Goal: Task Accomplishment & Management: Manage account settings

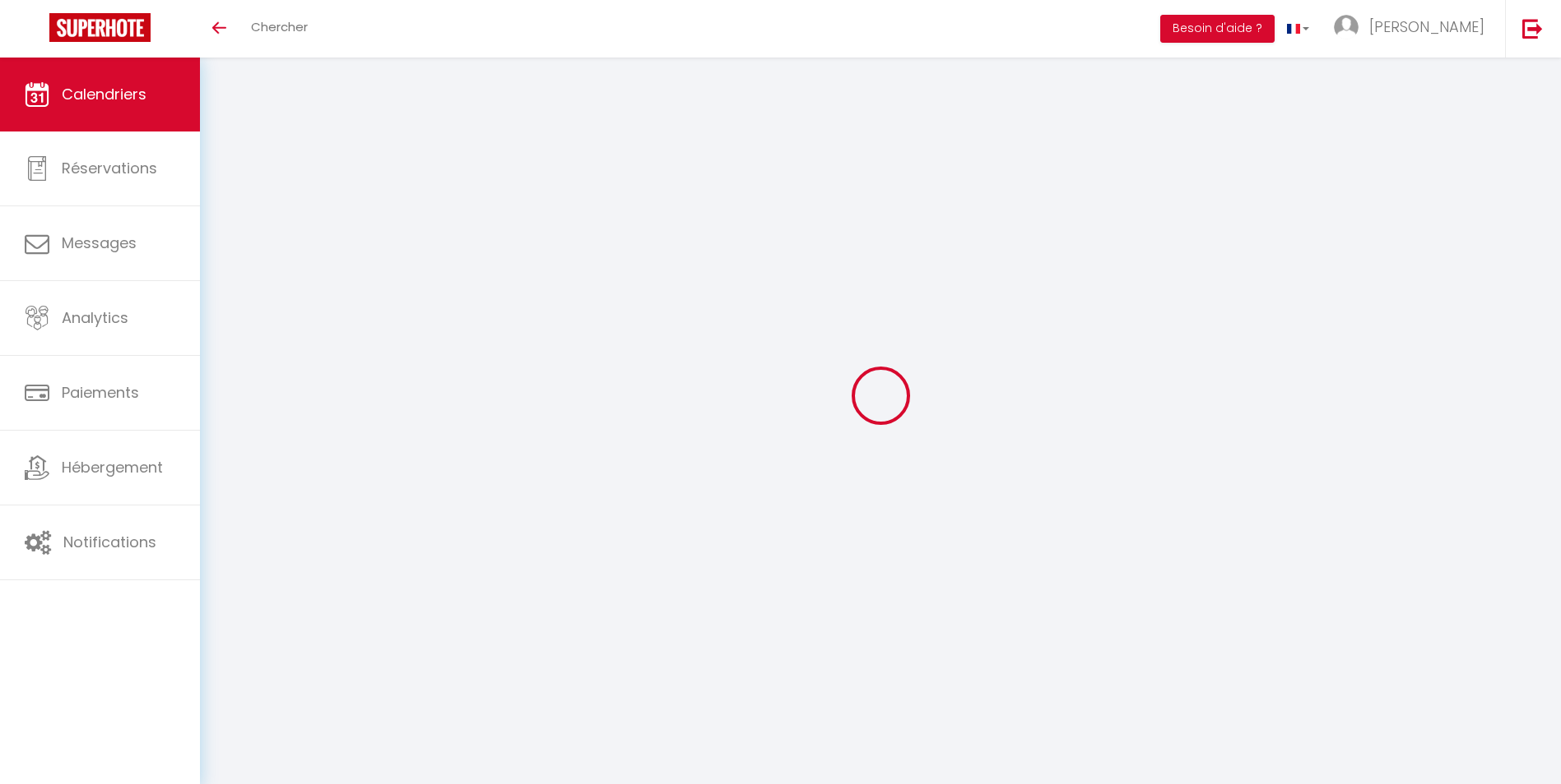
select select
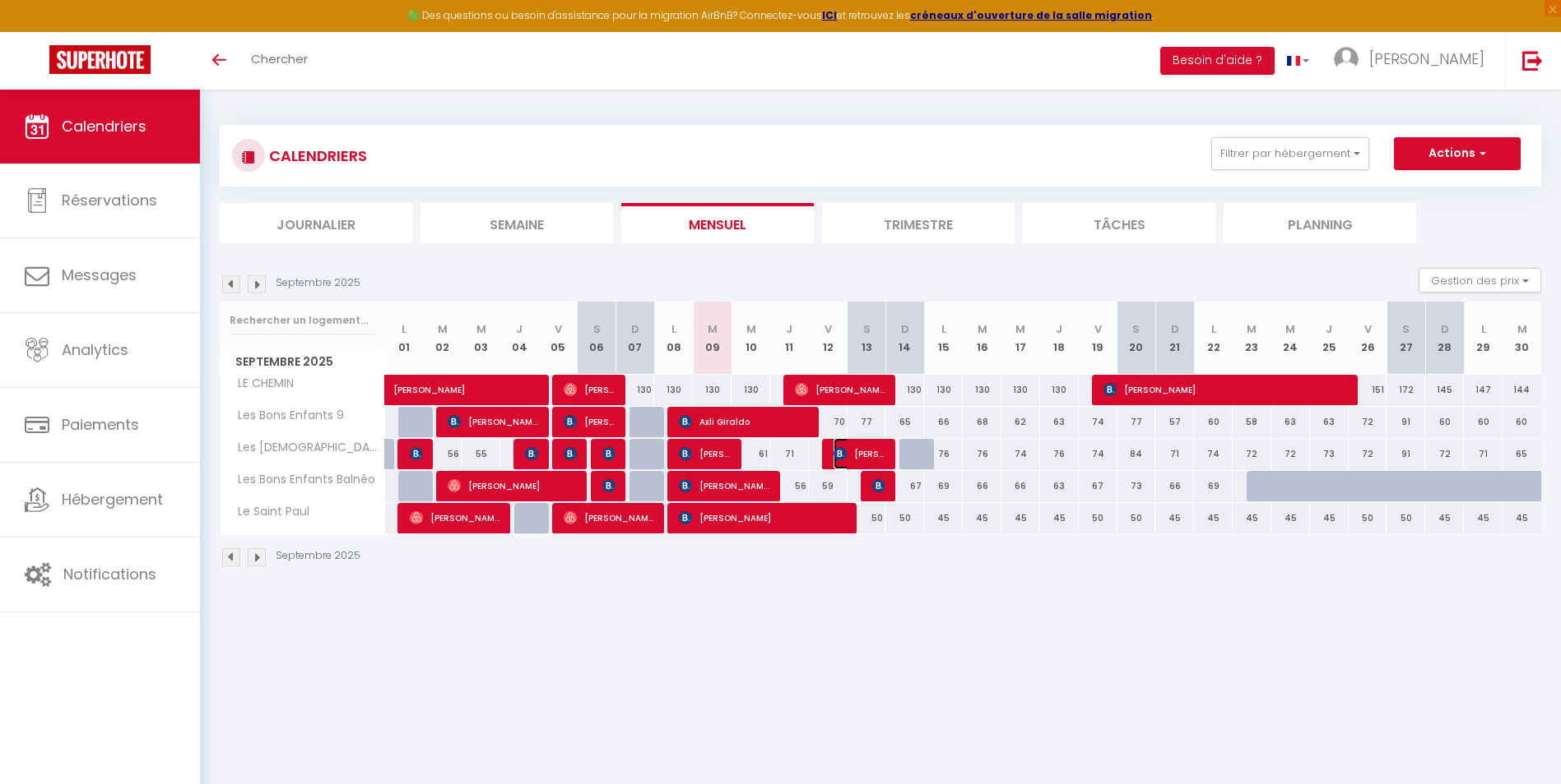
click at [863, 450] on span "[PERSON_NAME]" at bounding box center [859, 453] width 52 height 31
select select "OK"
select select "KO"
select select "1"
select select "0"
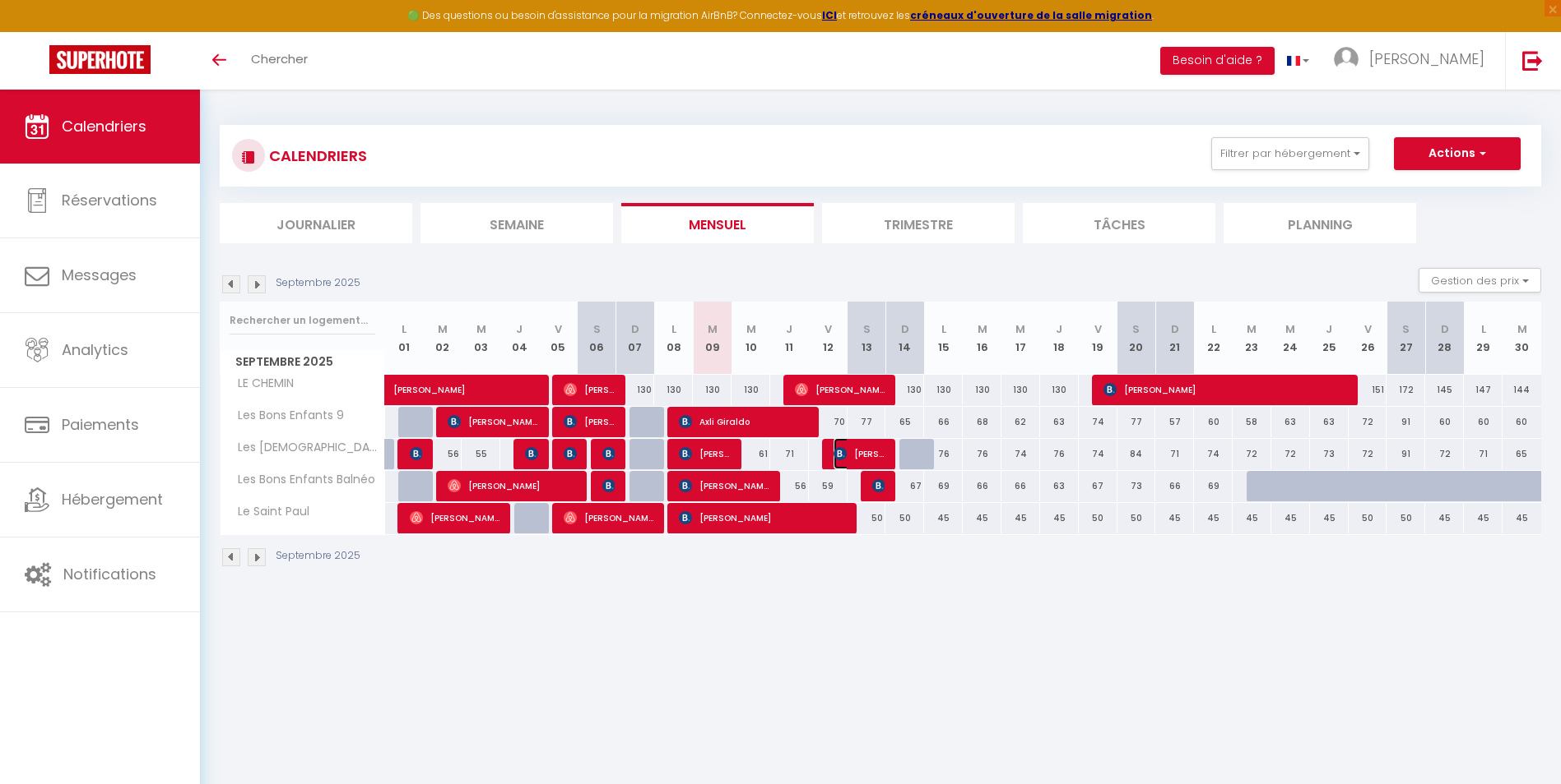
select select "1"
select select
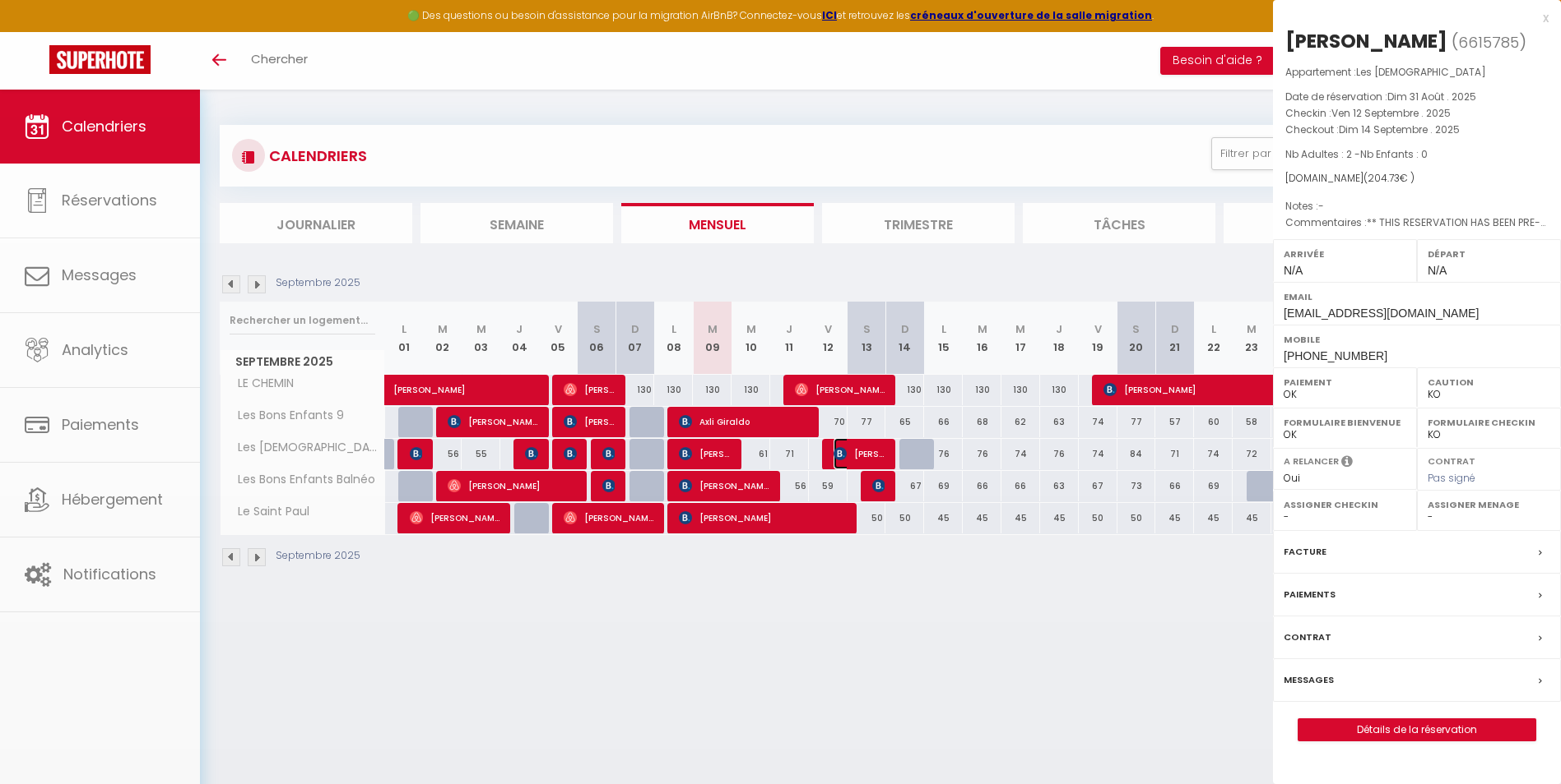
select select "34281"
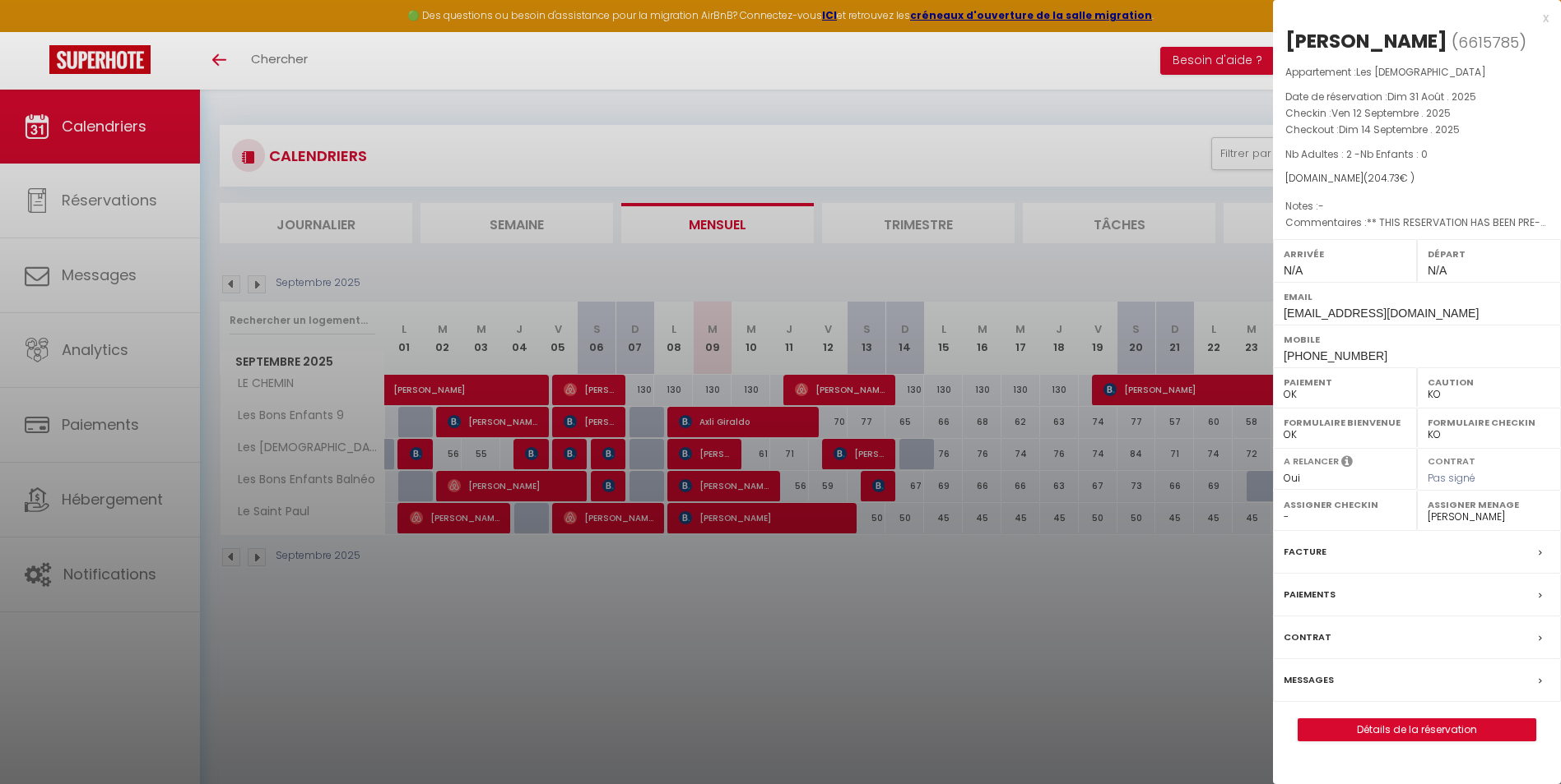
click at [1541, 18] on div "x" at bounding box center [1410, 18] width 275 height 19
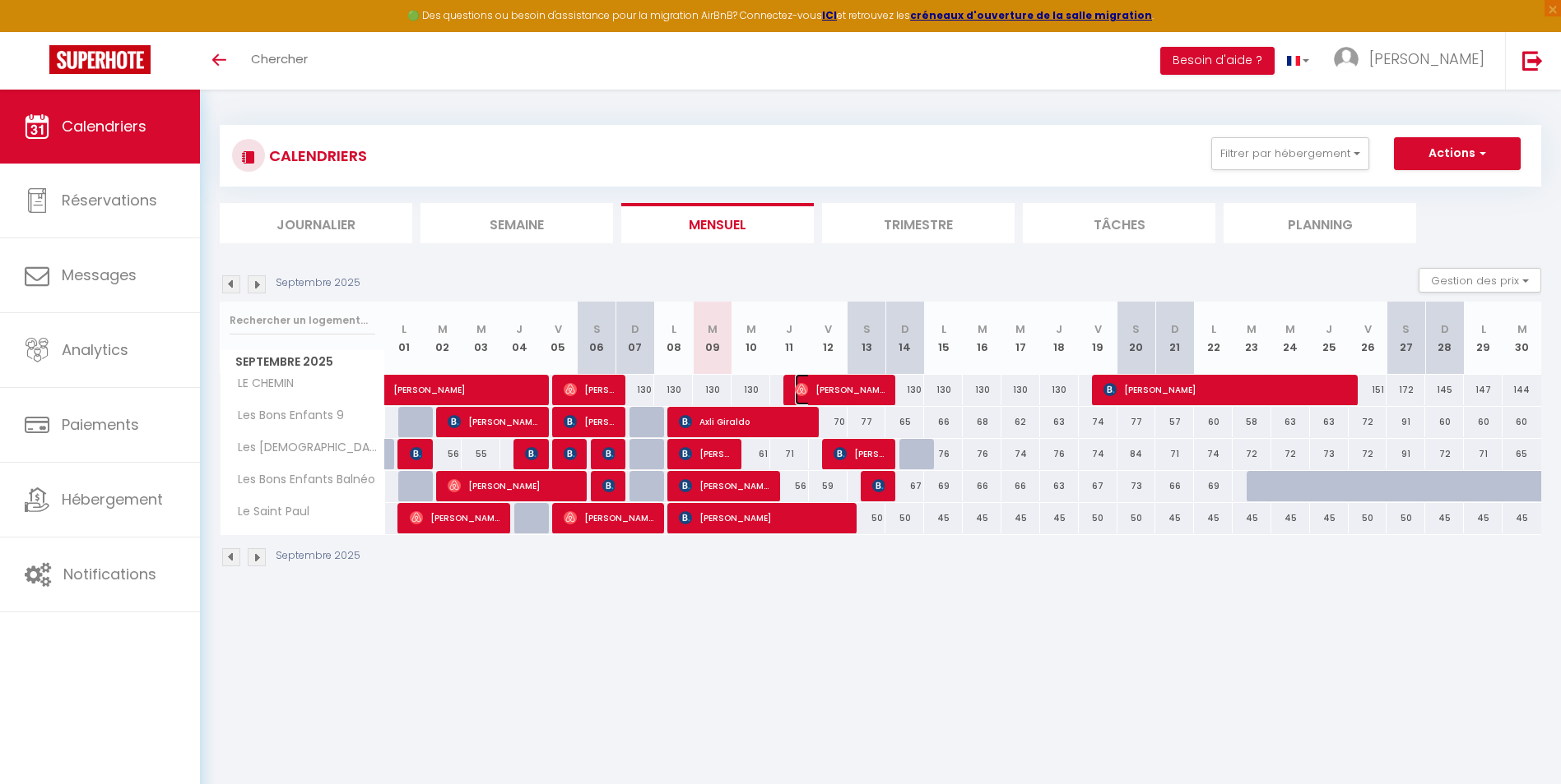
click at [880, 389] on span "[PERSON_NAME]" at bounding box center [840, 389] width 90 height 31
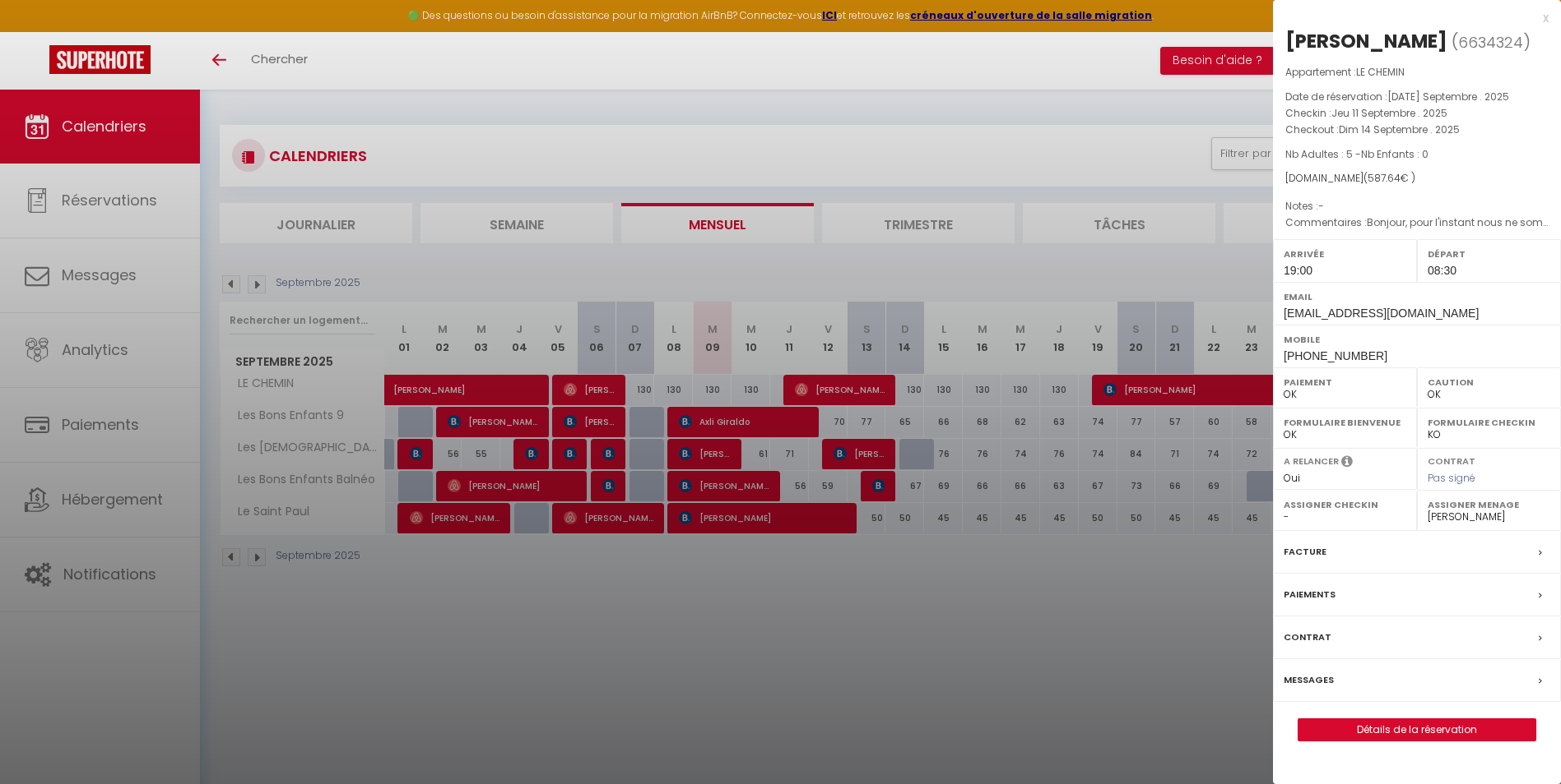
click at [878, 497] on div at bounding box center [780, 392] width 1561 height 784
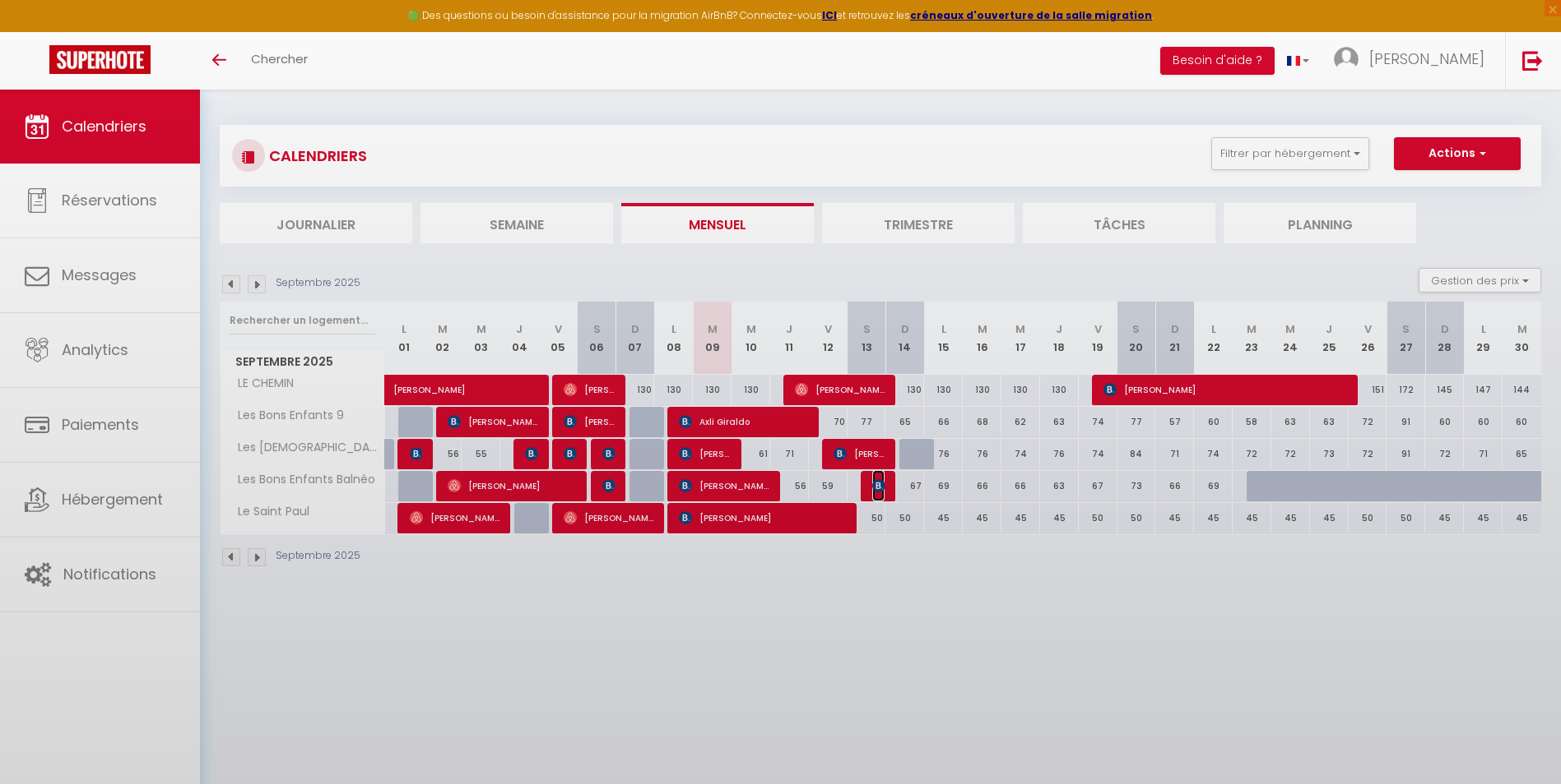
click at [881, 488] on img at bounding box center [878, 486] width 13 height 13
select select "KO"
select select "0"
select select "34474"
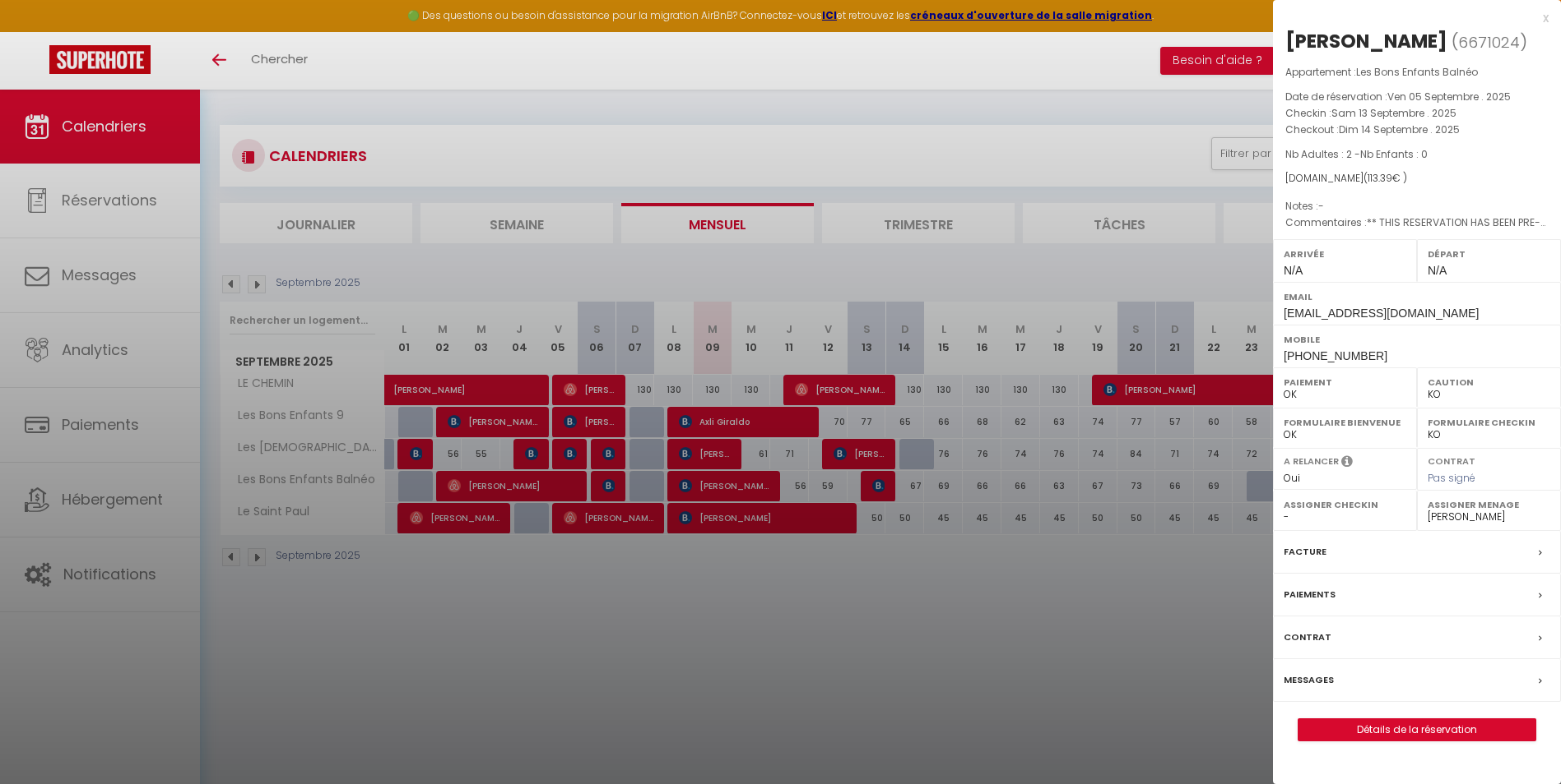
click at [706, 422] on div at bounding box center [780, 392] width 1561 height 784
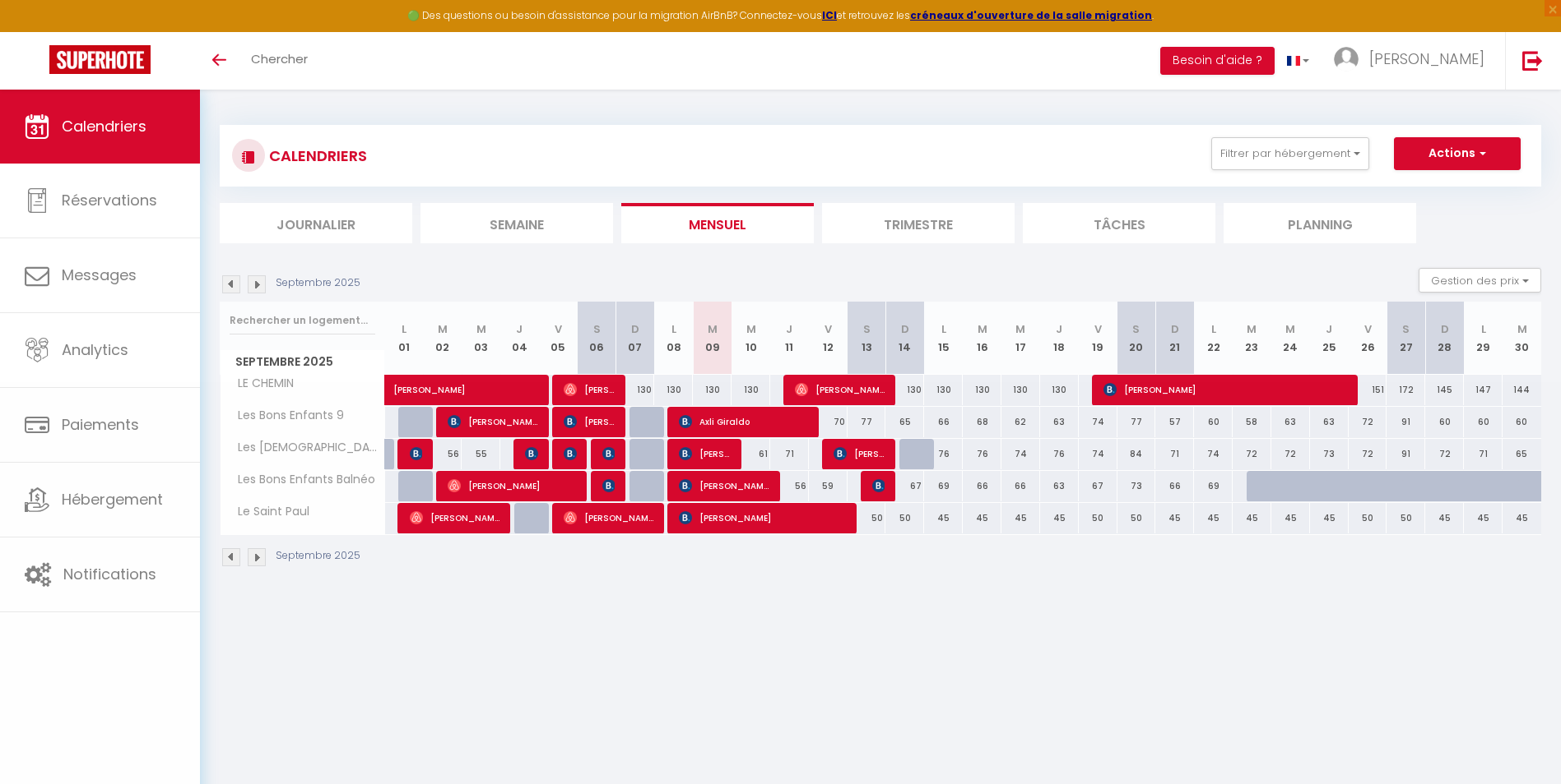
click at [712, 425] on body "🟢 Des questions ou besoin d'assistance pour la migration AirBnB? Connectez-vous…" at bounding box center [780, 481] width 1561 height 784
click at [712, 425] on span "Axli Giraldo" at bounding box center [744, 421] width 129 height 31
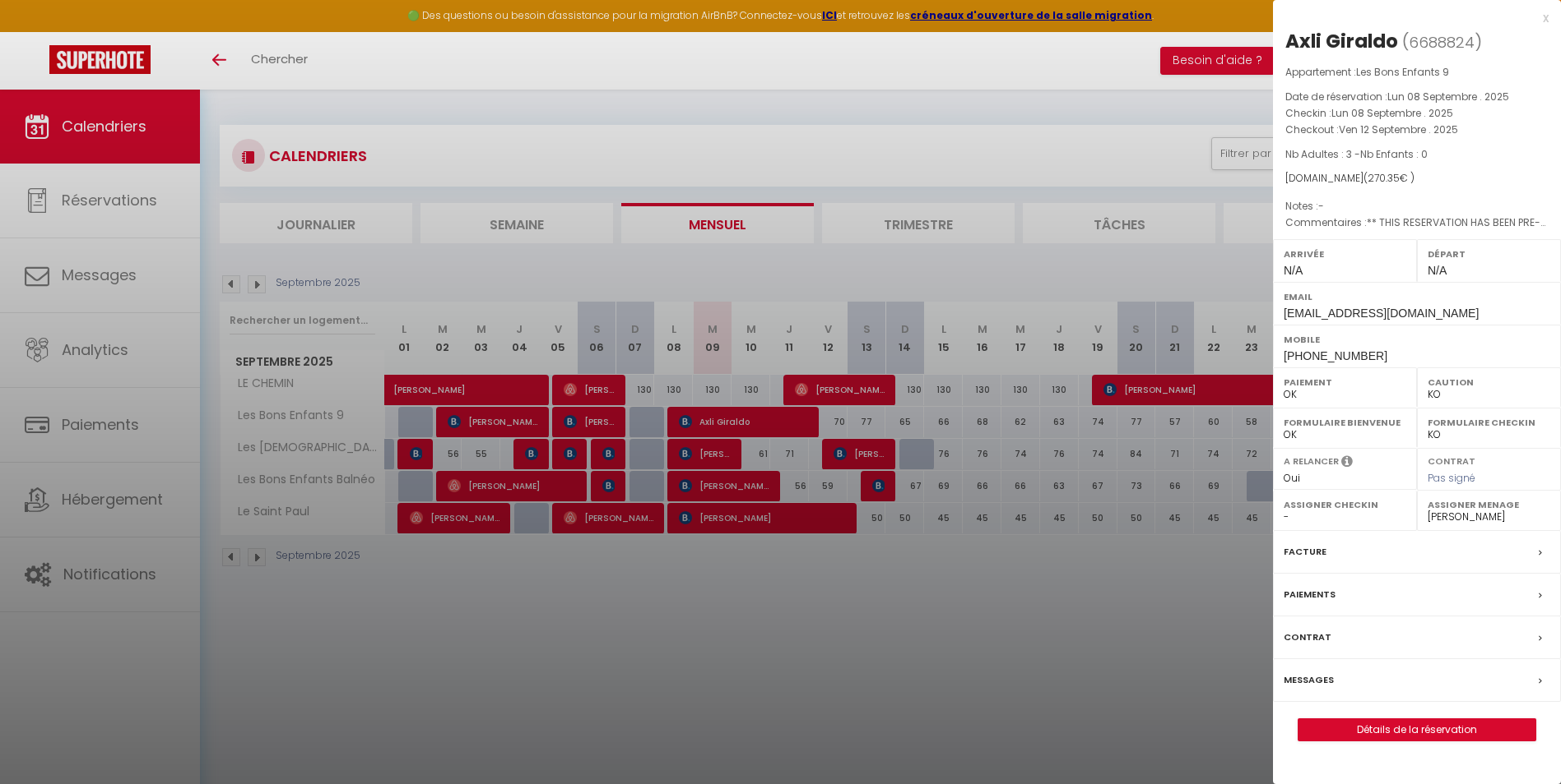
click at [707, 456] on div at bounding box center [780, 392] width 1561 height 784
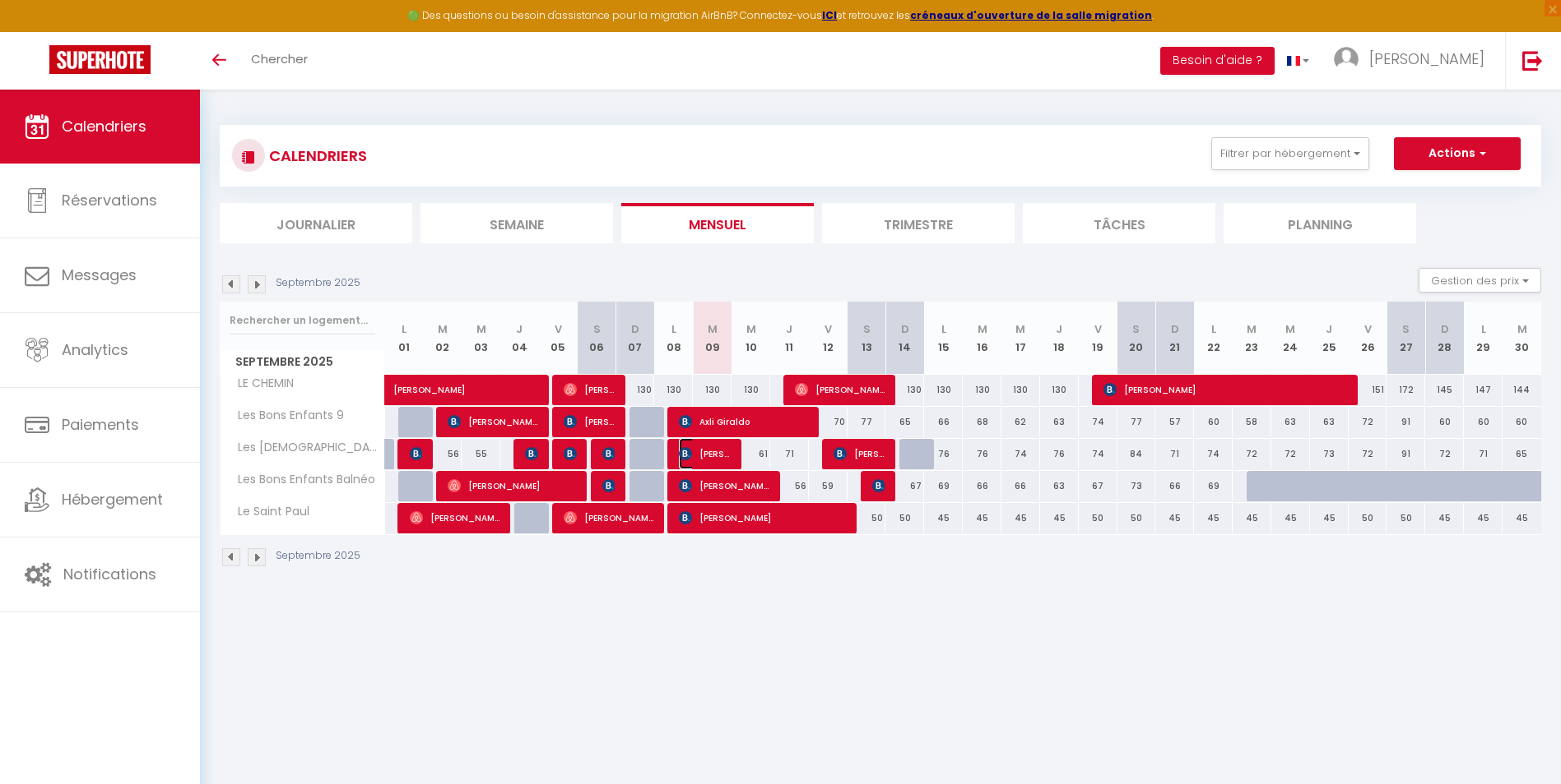
click at [707, 456] on span "[PERSON_NAME]" at bounding box center [705, 453] width 52 height 31
select select "1"
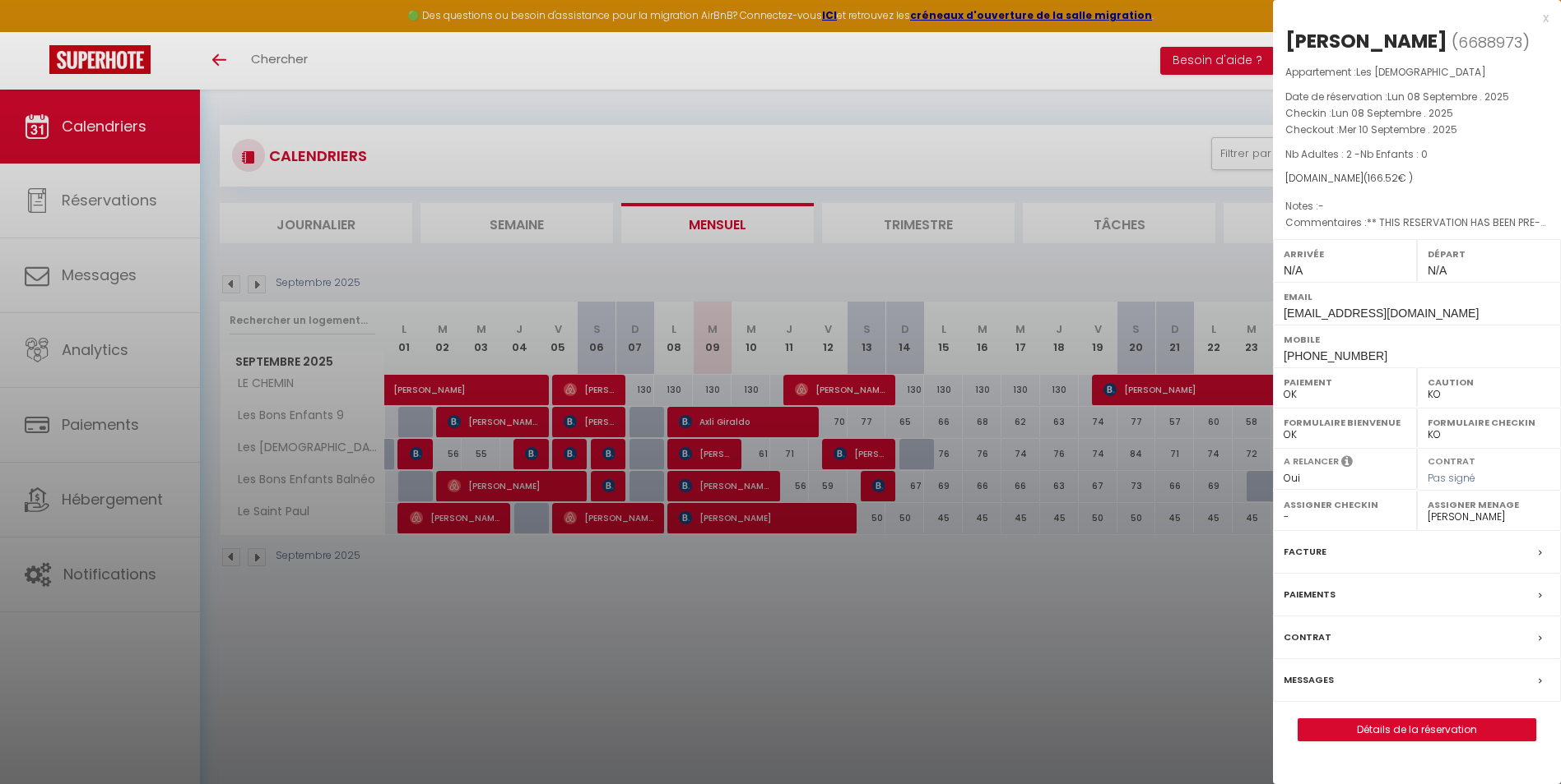
click at [716, 488] on div at bounding box center [780, 392] width 1561 height 784
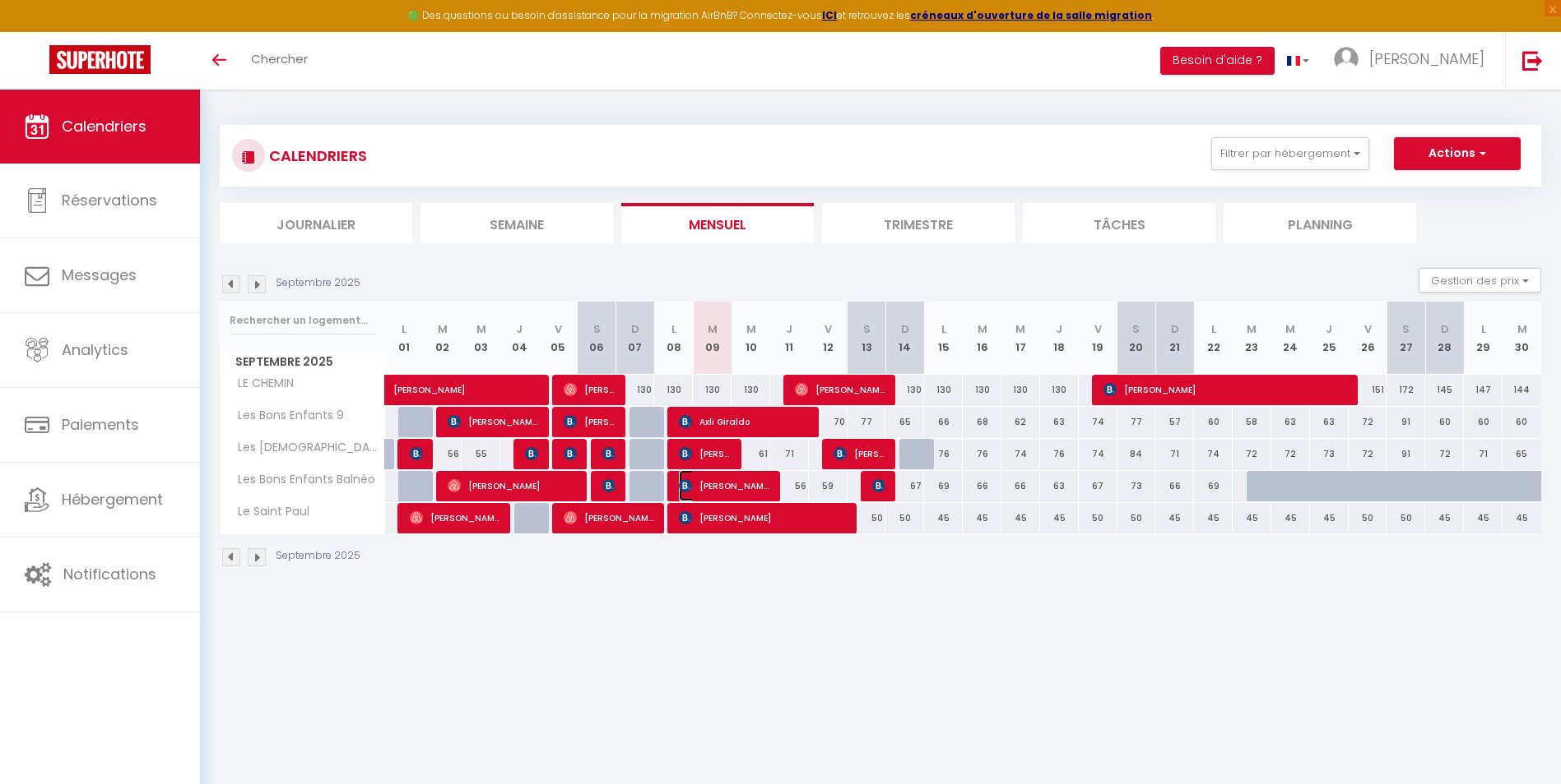
click at [716, 488] on span "[PERSON_NAME]" at bounding box center [724, 485] width 90 height 31
select select "34474"
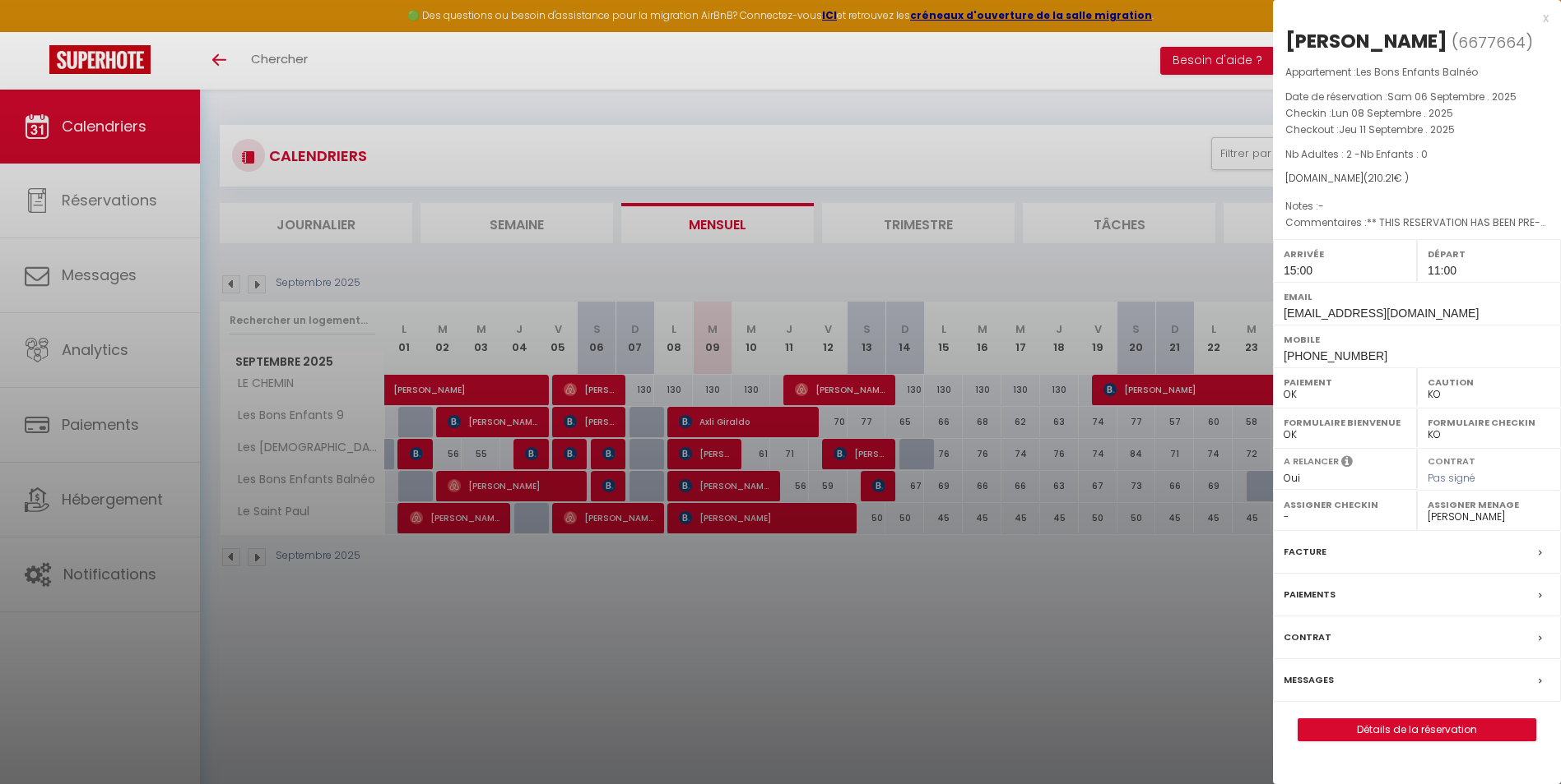
click at [726, 516] on div at bounding box center [780, 392] width 1561 height 784
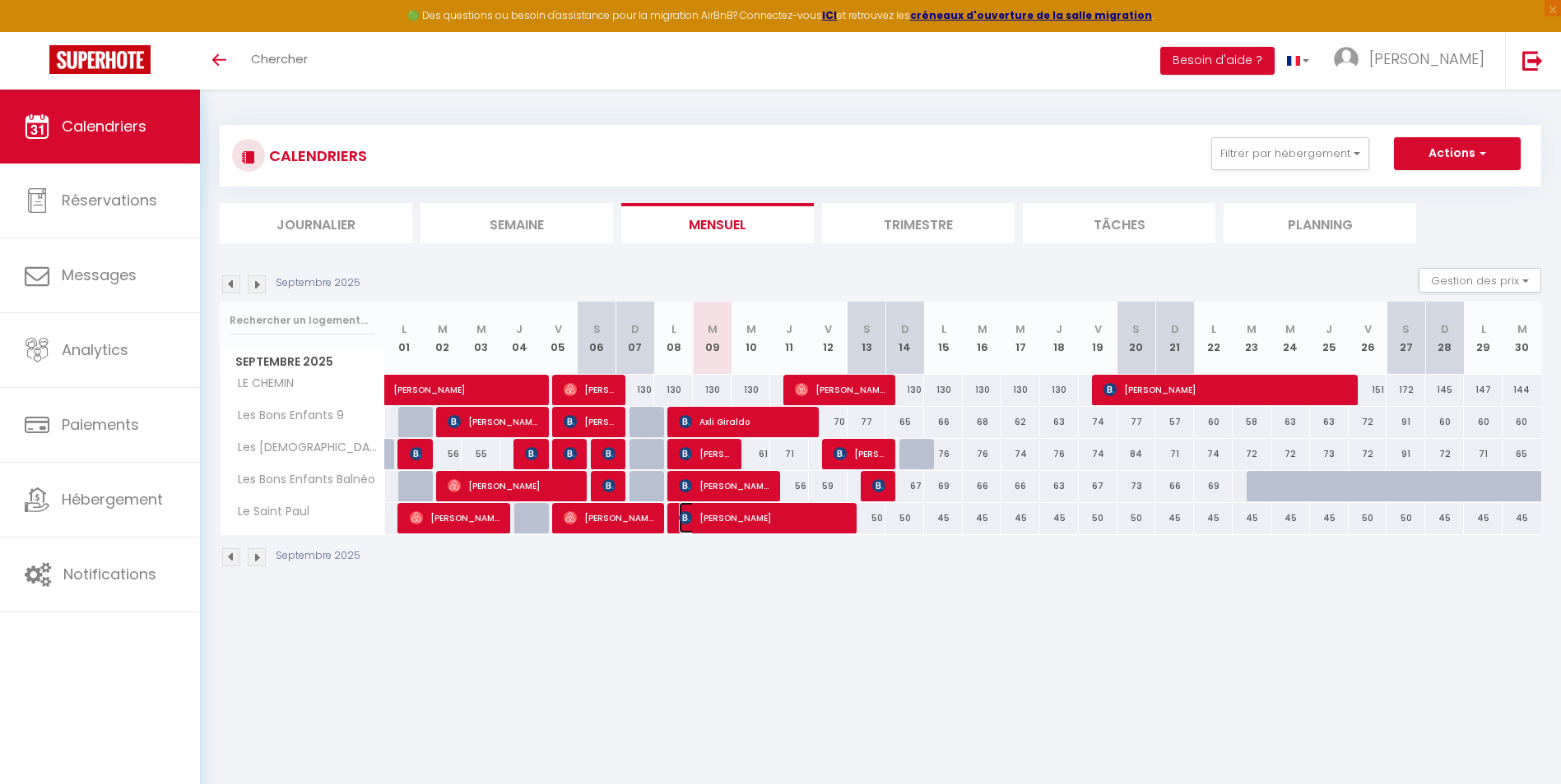
click at [731, 523] on span "[PERSON_NAME]" at bounding box center [763, 518] width 168 height 31
select select "1"
select select "0"
select select "34281"
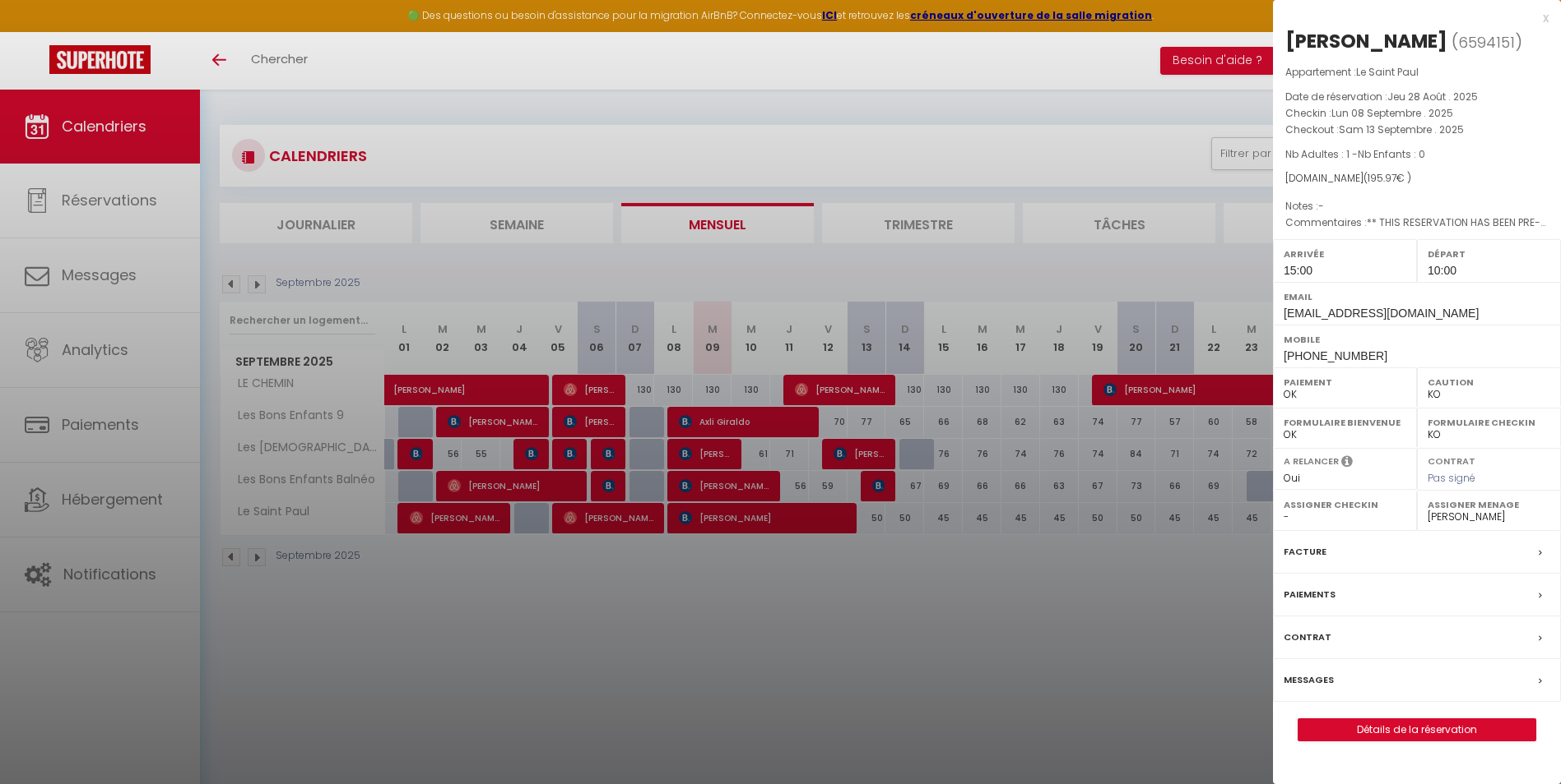
click at [1542, 19] on div "x" at bounding box center [1410, 18] width 275 height 19
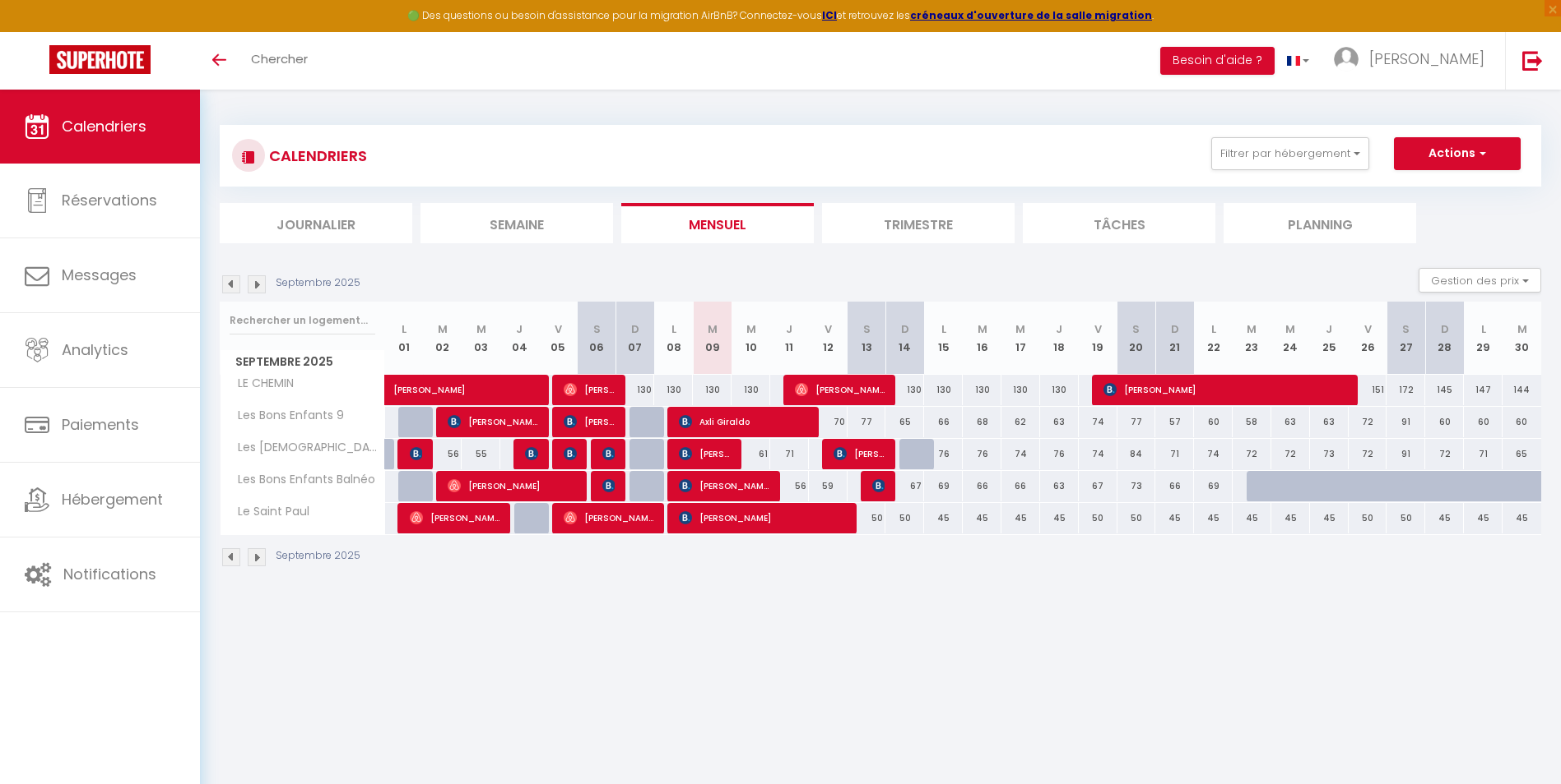
click at [916, 462] on div at bounding box center [919, 454] width 39 height 31
type input "64"
type input "Dim 14 Septembre 2025"
type input "Lun 15 Septembre 2025"
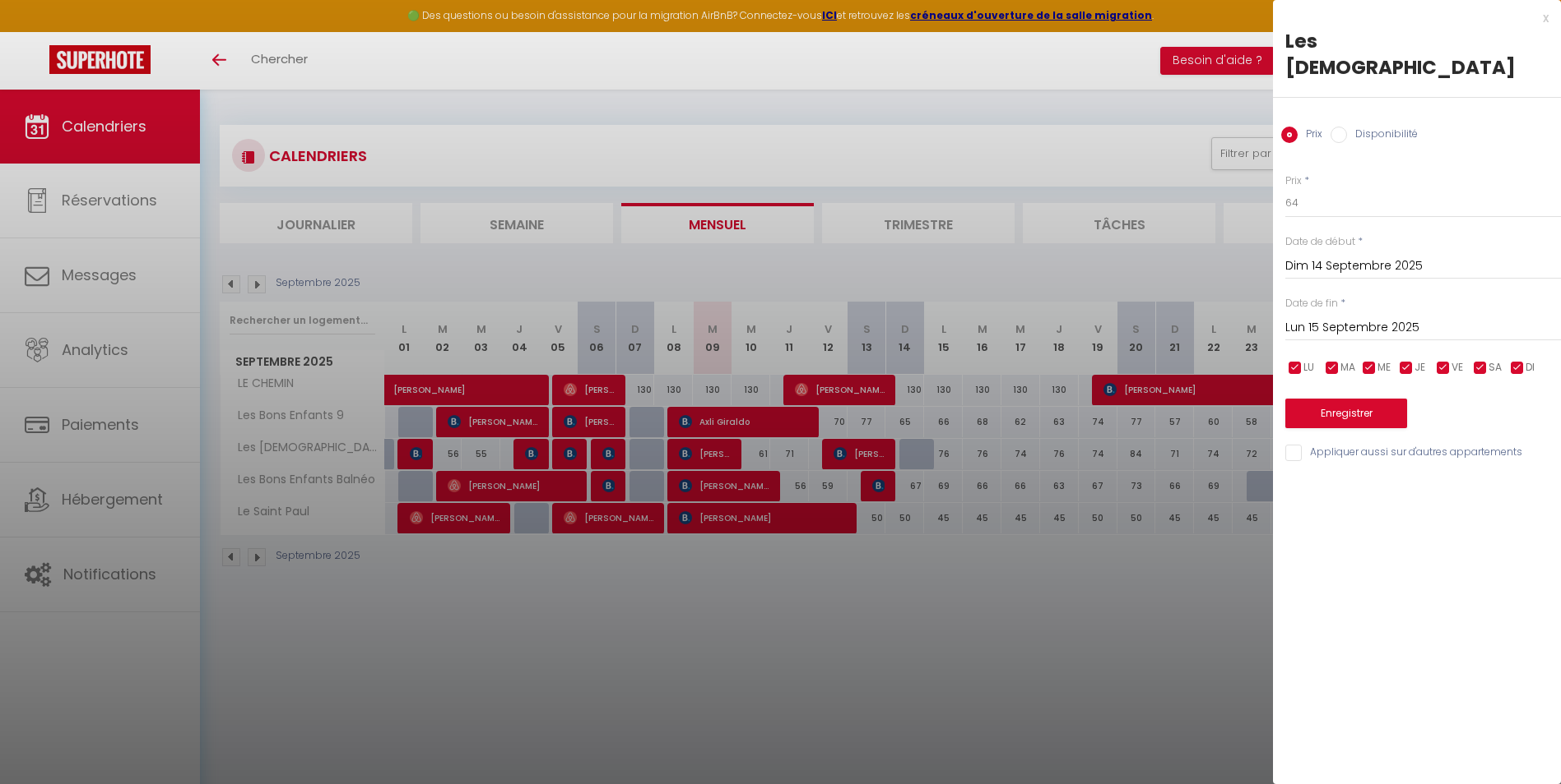
click at [916, 462] on div at bounding box center [780, 392] width 1561 height 784
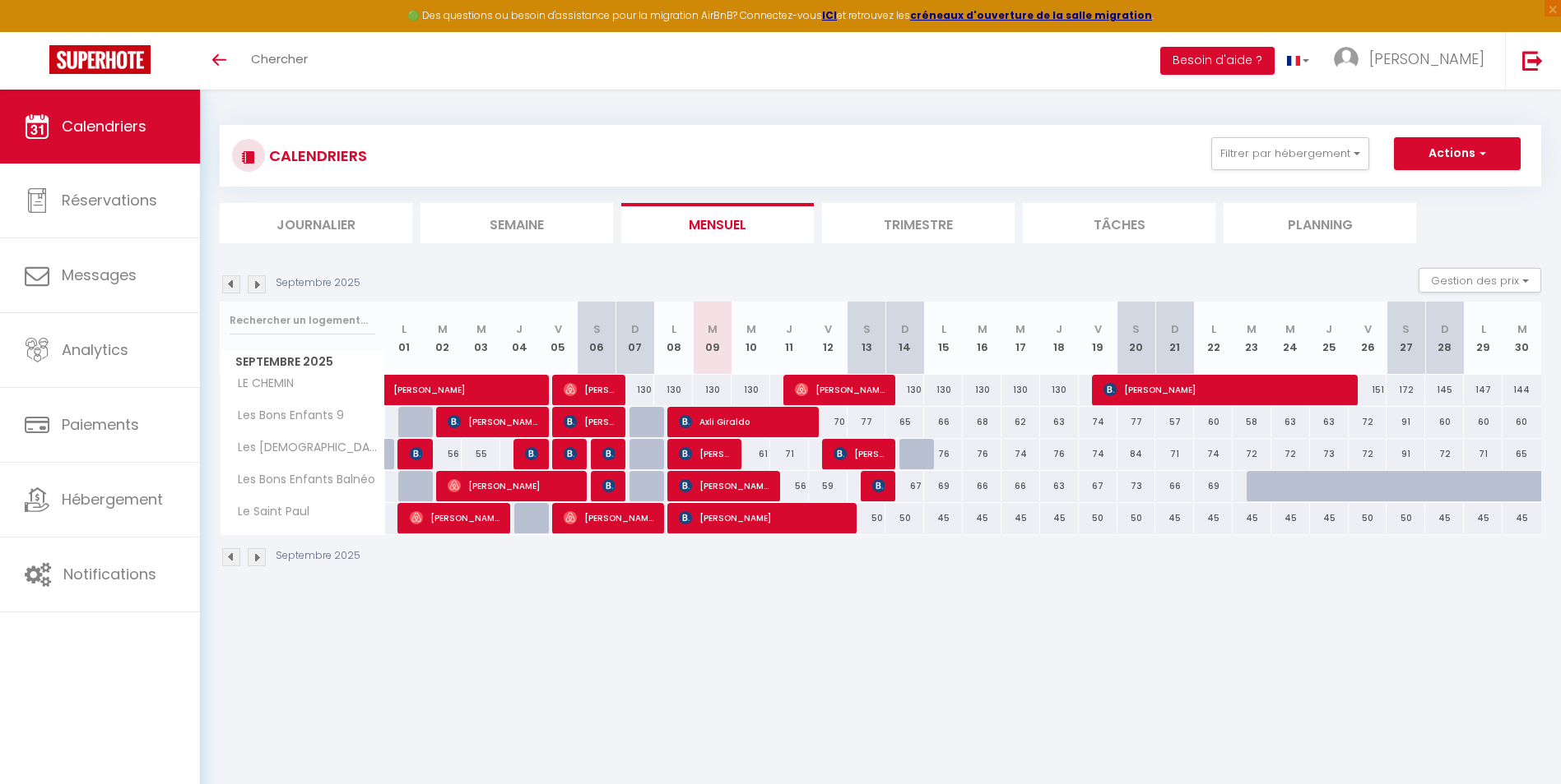
drag, startPoint x: 916, startPoint y: 462, endPoint x: 889, endPoint y: 674, distance: 213.7
click at [888, 725] on body "🟢 Des questions ou besoin d'assistance pour la migration AirBnB? Connectez-vous…" at bounding box center [780, 481] width 1561 height 784
click at [923, 450] on div "76" at bounding box center [942, 454] width 40 height 30
type input "76"
type input "Lun 15 Septembre 2025"
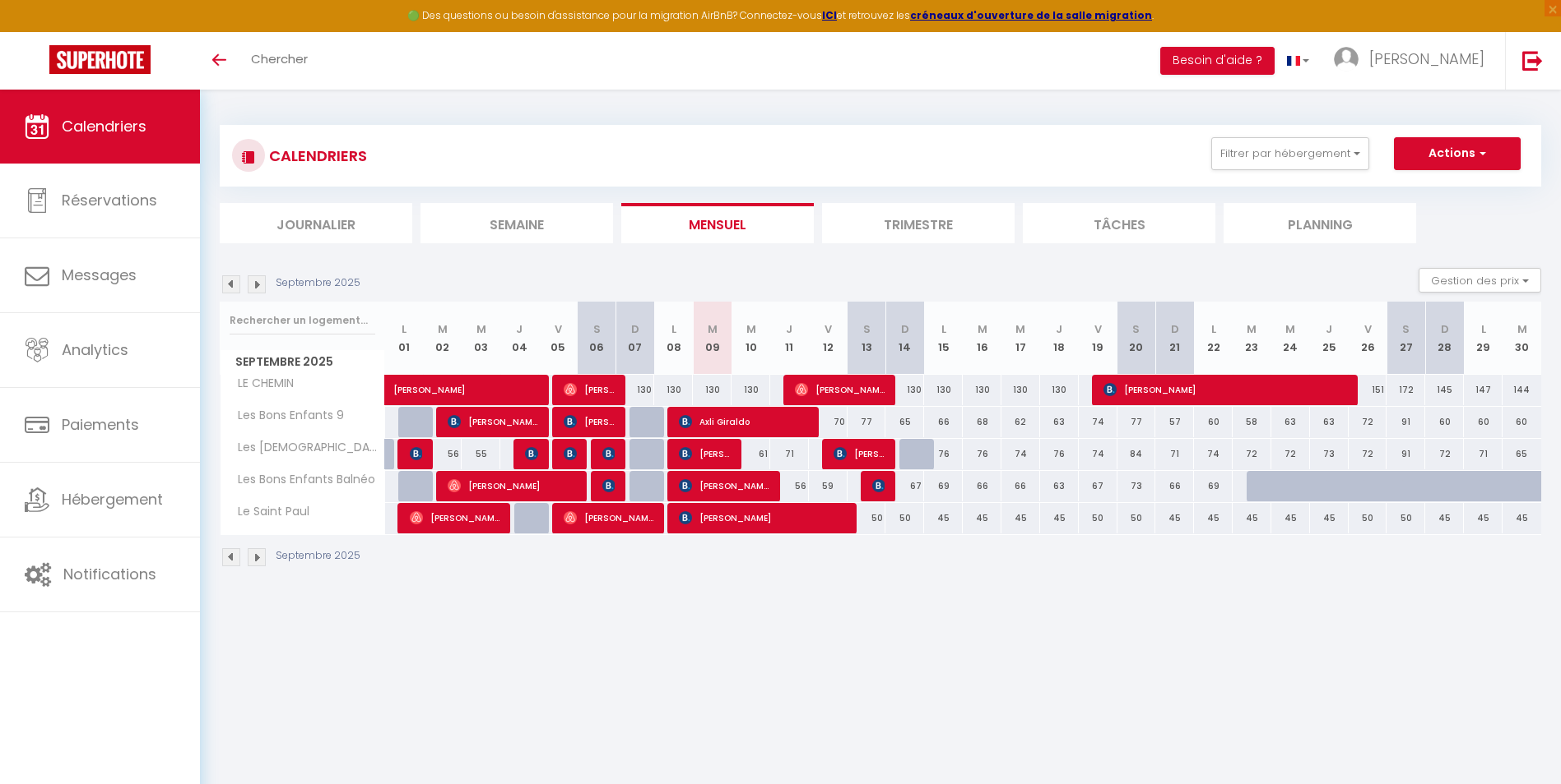
type input "[DATE] Septembre 2025"
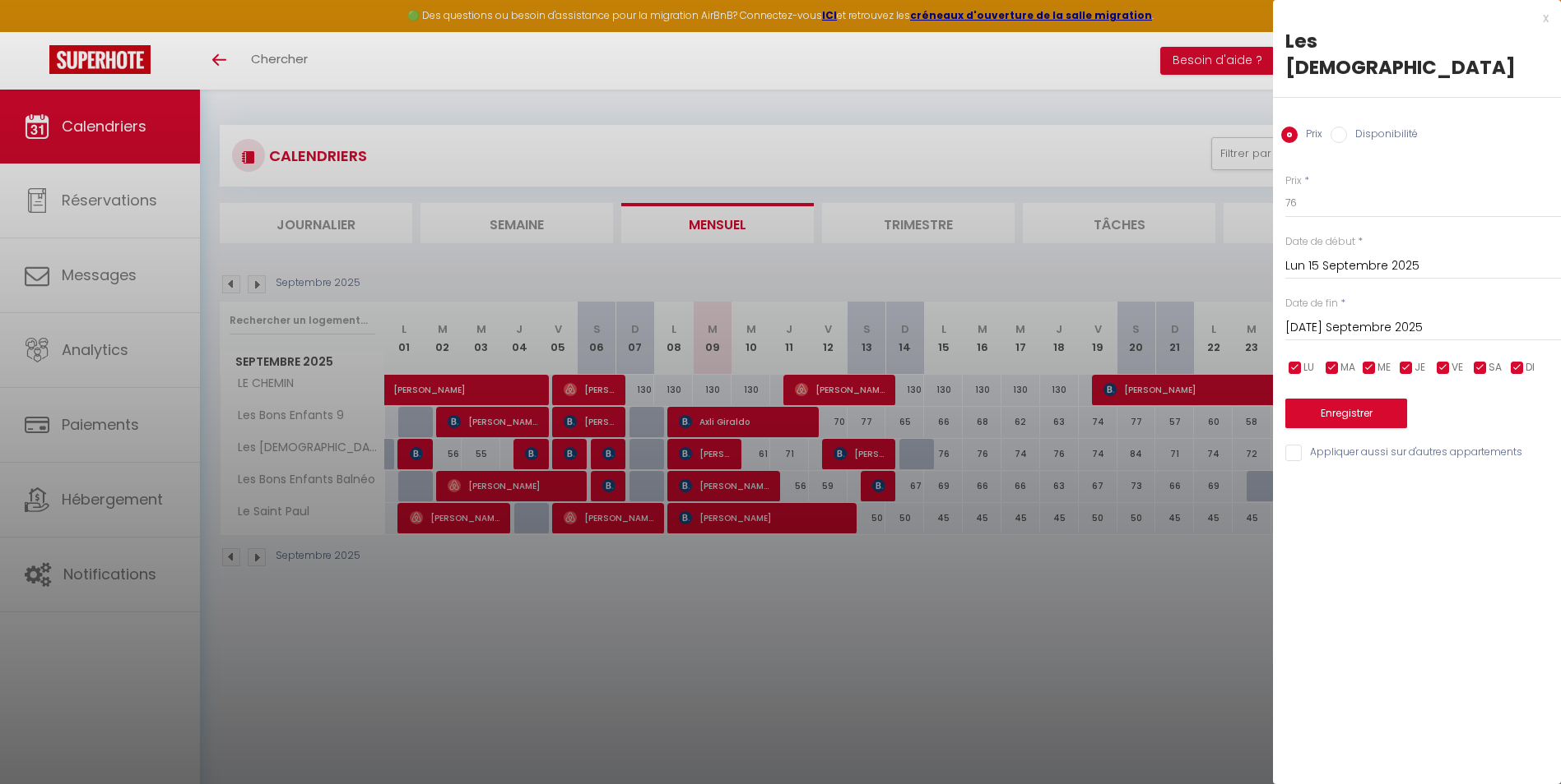
click at [1338, 127] on input "Disponibilité" at bounding box center [1338, 135] width 17 height 17
radio input "true"
radio input "false"
click at [1329, 188] on select "Disponible Indisponible" at bounding box center [1422, 204] width 275 height 31
click at [1285, 188] on select "Disponible Indisponible" at bounding box center [1422, 204] width 275 height 31
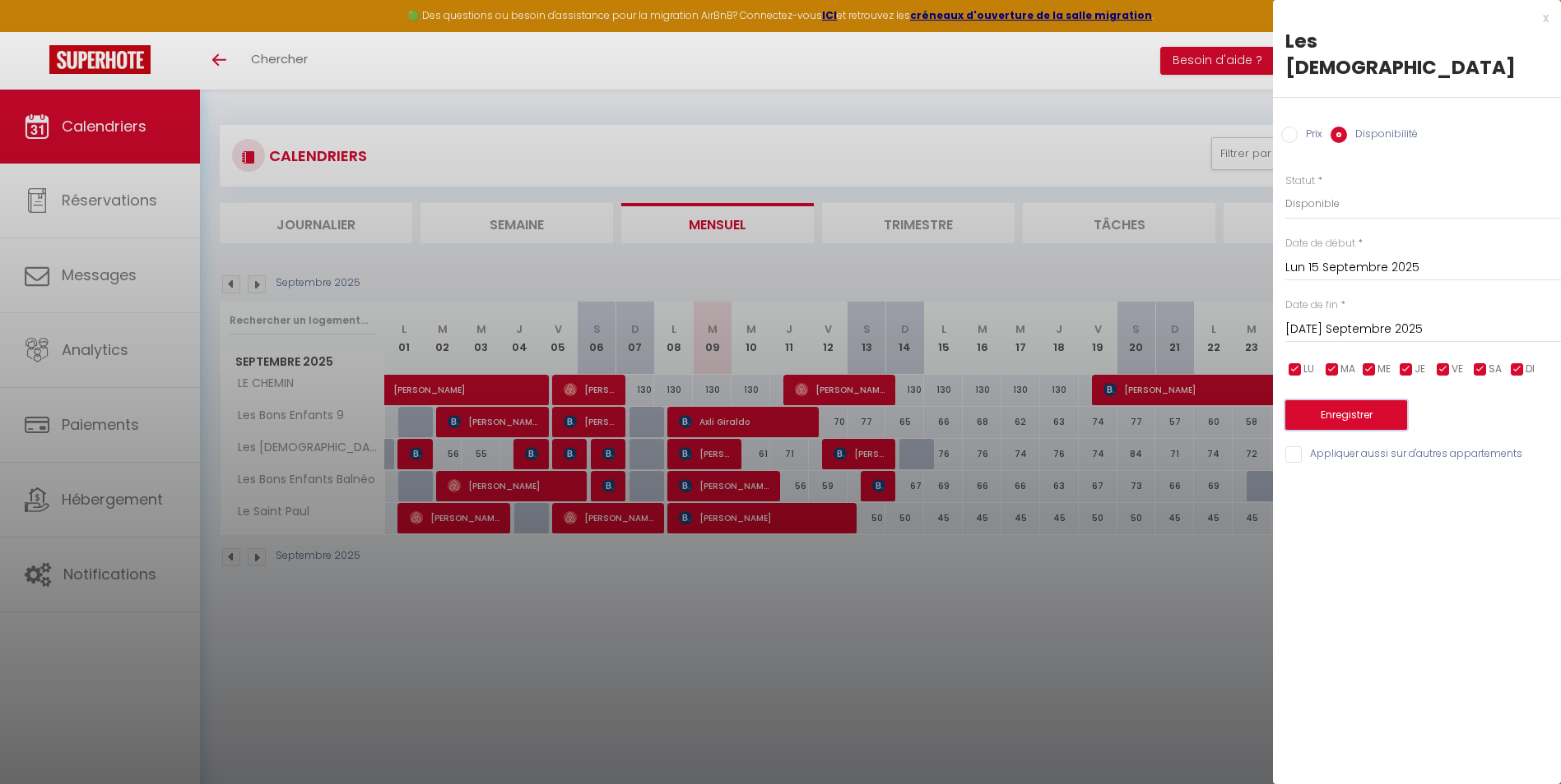
click at [1329, 400] on button "Enregistrer" at bounding box center [1346, 414] width 122 height 29
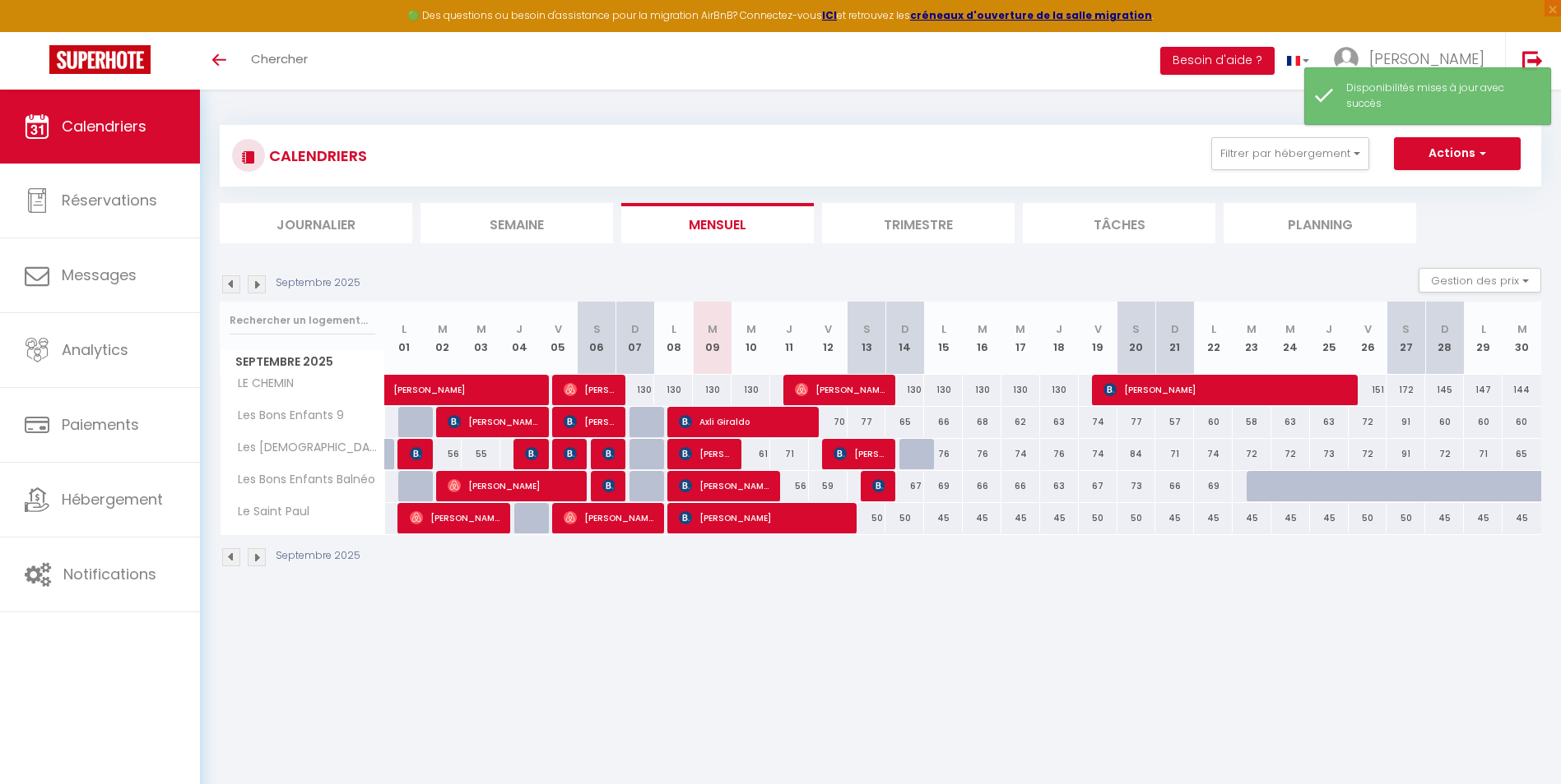
click at [922, 451] on div at bounding box center [919, 454] width 39 height 31
select select "1"
type input "Dim 14 Septembre 2025"
type input "Lun 15 Septembre 2025"
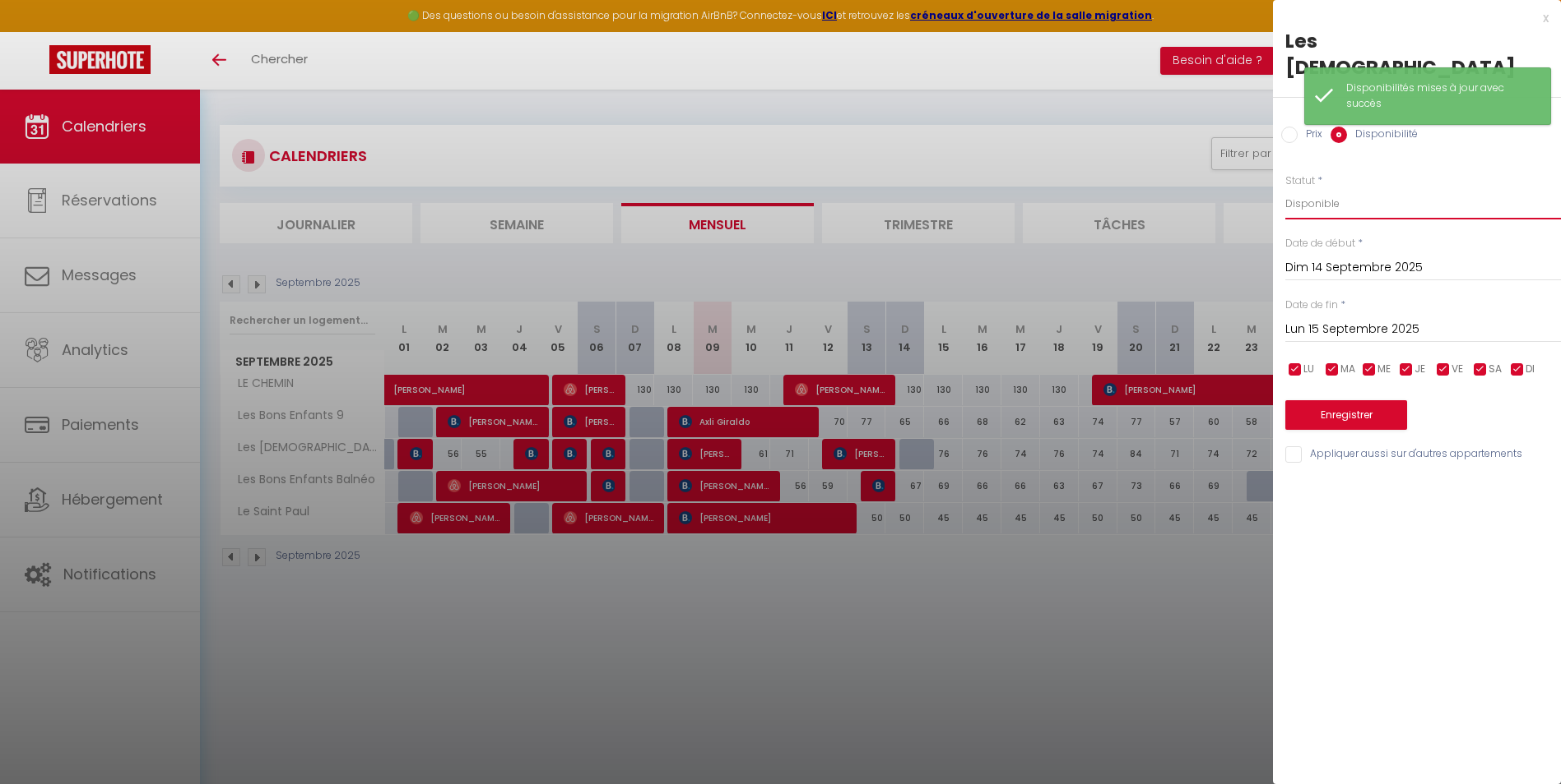
click at [1333, 188] on select "Disponible Indisponible" at bounding box center [1422, 204] width 275 height 31
click at [1285, 188] on select "Disponible Indisponible" at bounding box center [1422, 204] width 275 height 31
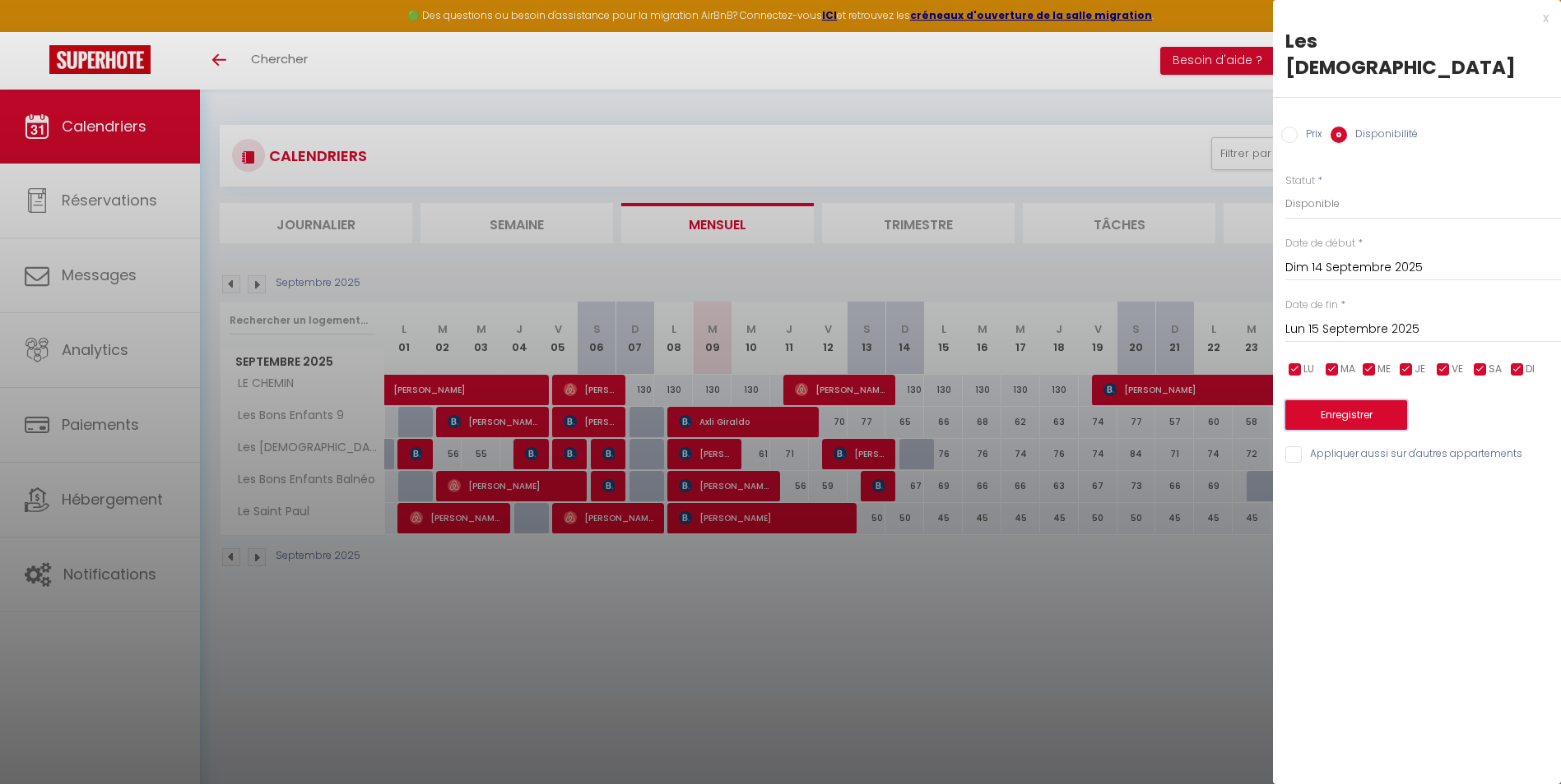
click at [1339, 400] on button "Enregistrer" at bounding box center [1346, 414] width 122 height 29
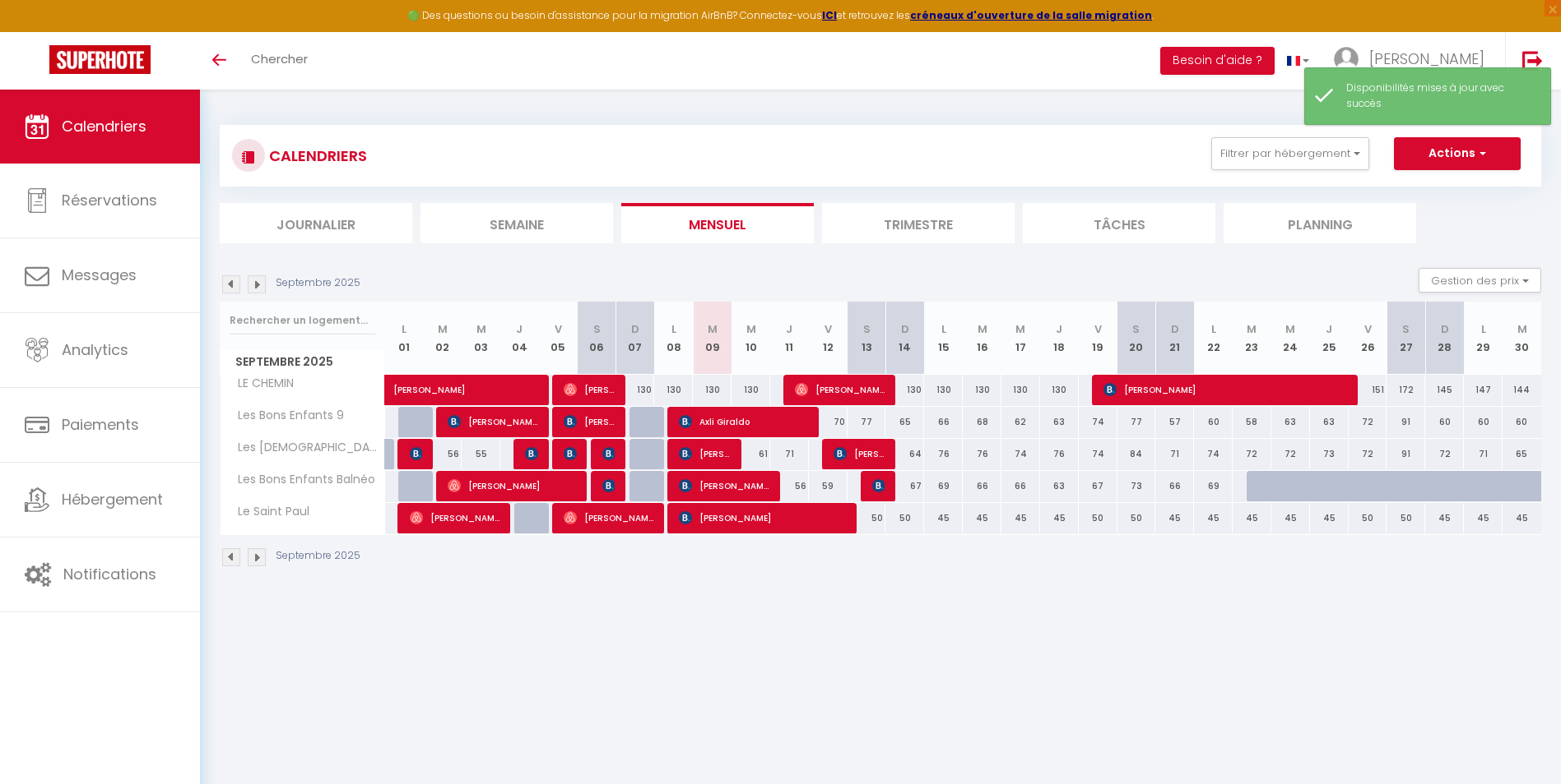
click at [782, 612] on body "🟢 Des questions ou besoin d'assistance pour la migration AirBnB? Connectez-vous…" at bounding box center [780, 481] width 1561 height 784
